Goal: Information Seeking & Learning: Learn about a topic

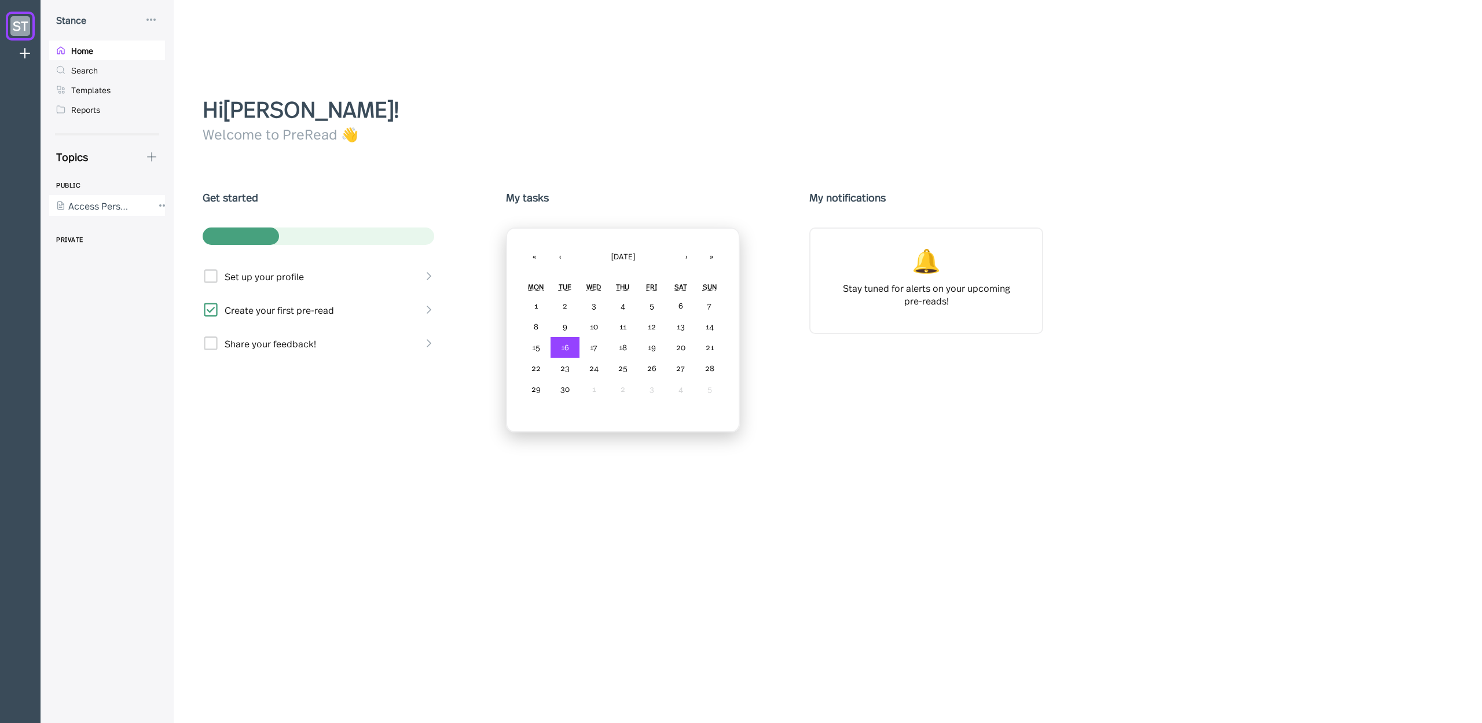
click at [104, 214] on div at bounding box center [101, 205] width 104 height 21
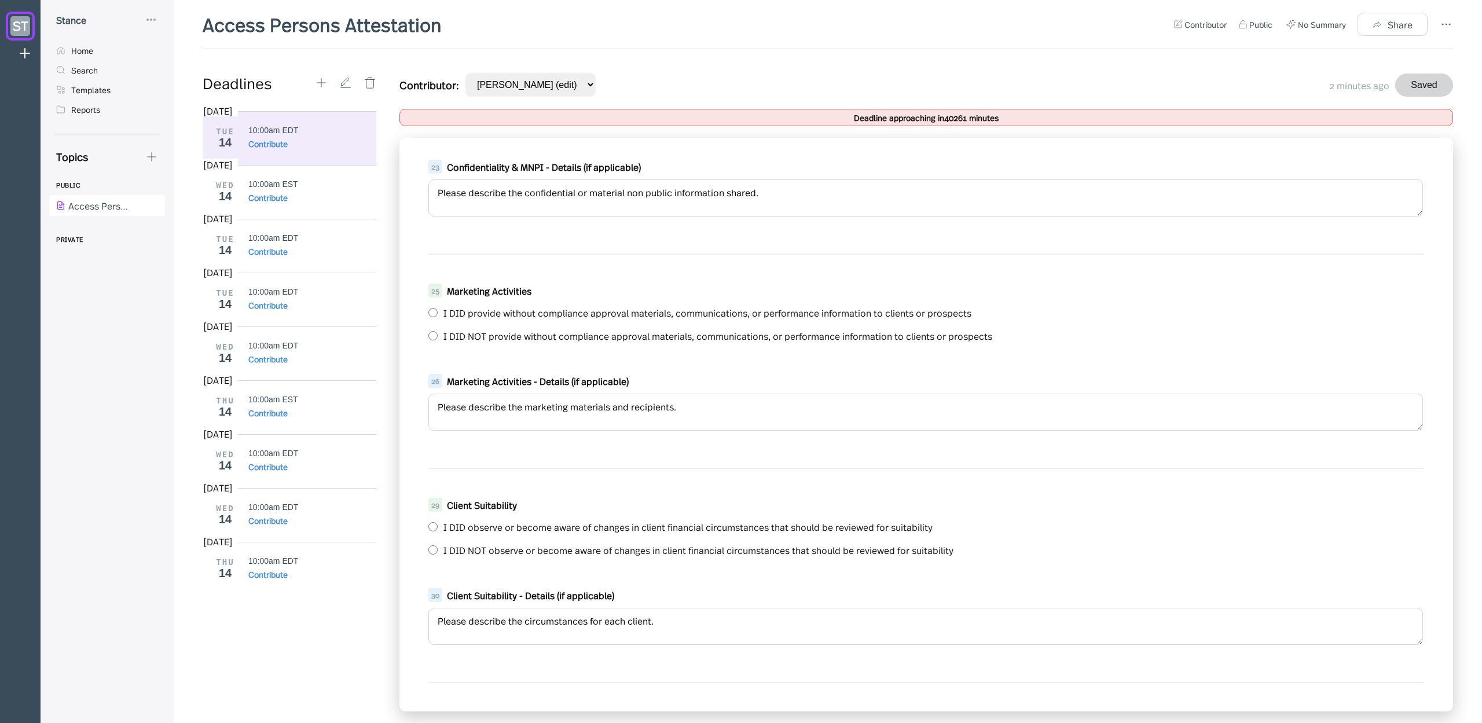
scroll to position [1533, 0]
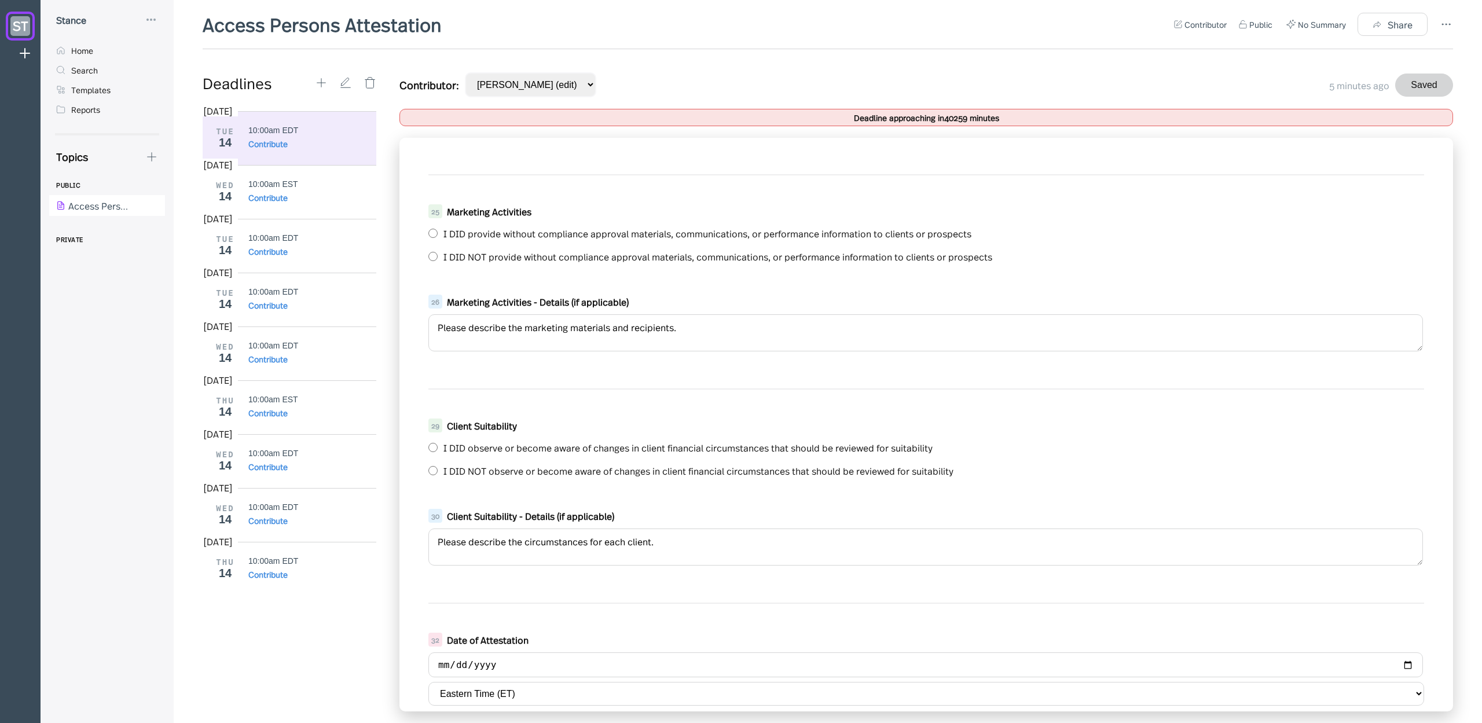
click at [586, 159] on div "Quarterly Access Person Attestation Please complete this questionnaire within 2…" at bounding box center [925, 425] width 1053 height 574
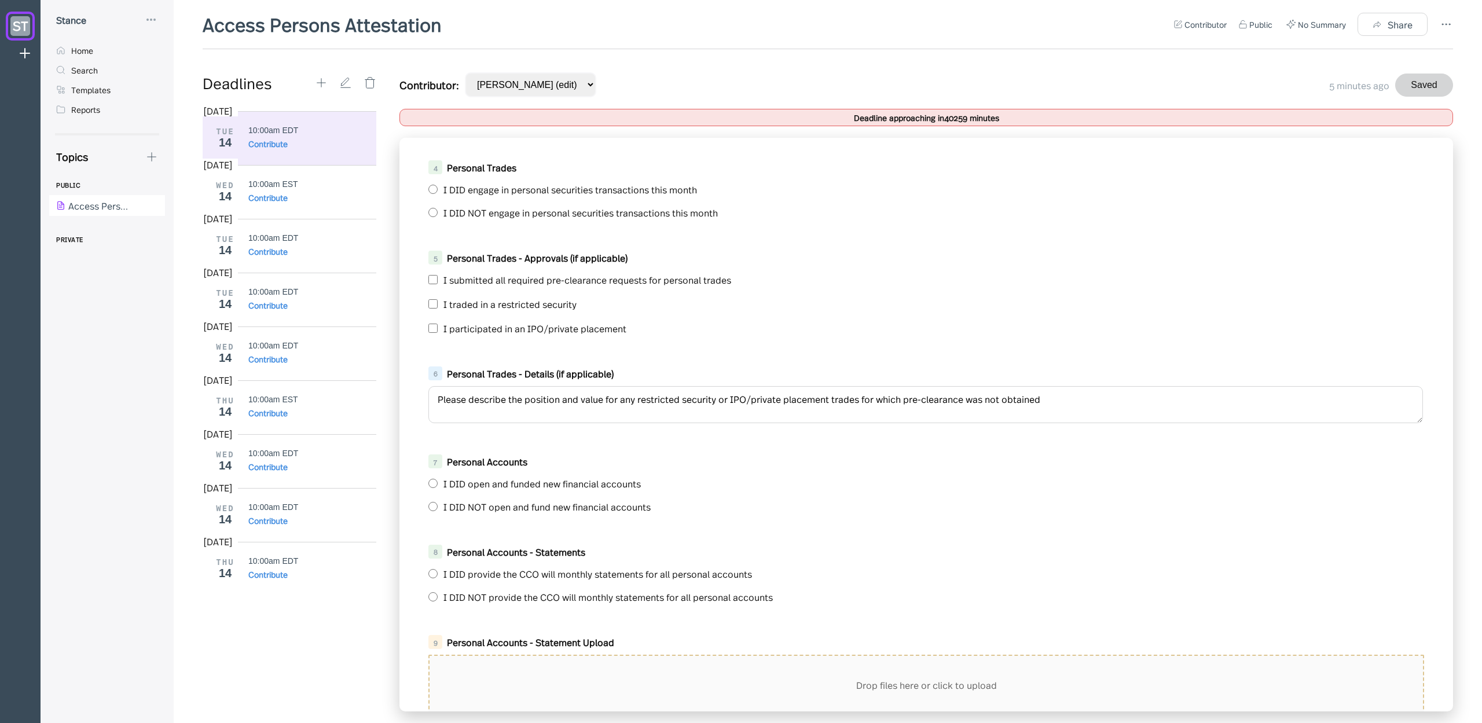
scroll to position [0, 0]
